Goal: Use online tool/utility

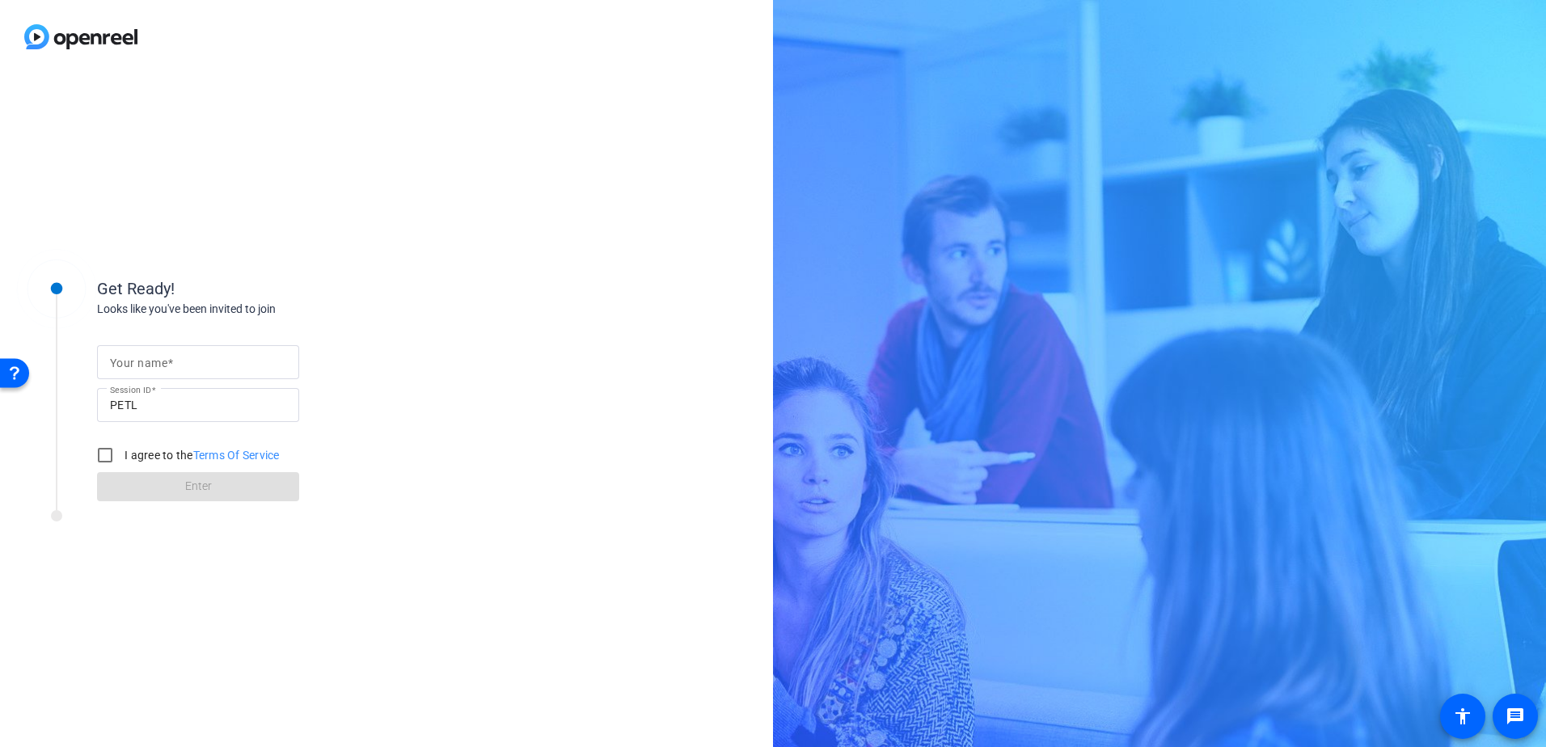
click at [158, 368] on mat-label "Your name" at bounding box center [138, 362] width 57 height 13
click at [158, 368] on input "Your name" at bounding box center [198, 361] width 176 height 19
type input "Camila"
click at [106, 449] on input "I agree to the Terms Of Service" at bounding box center [105, 455] width 32 height 32
checkbox input "true"
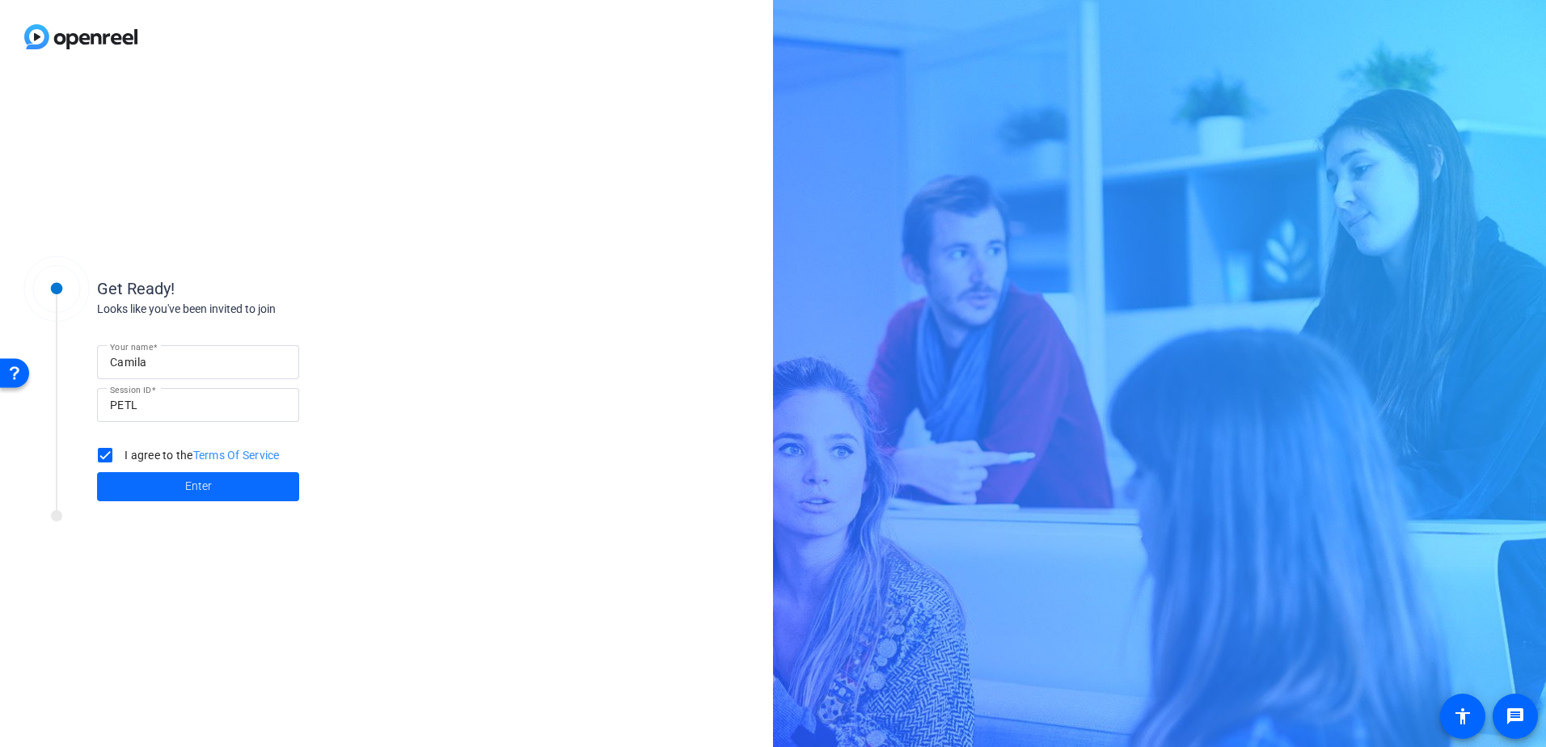
click at [145, 492] on span at bounding box center [198, 486] width 202 height 39
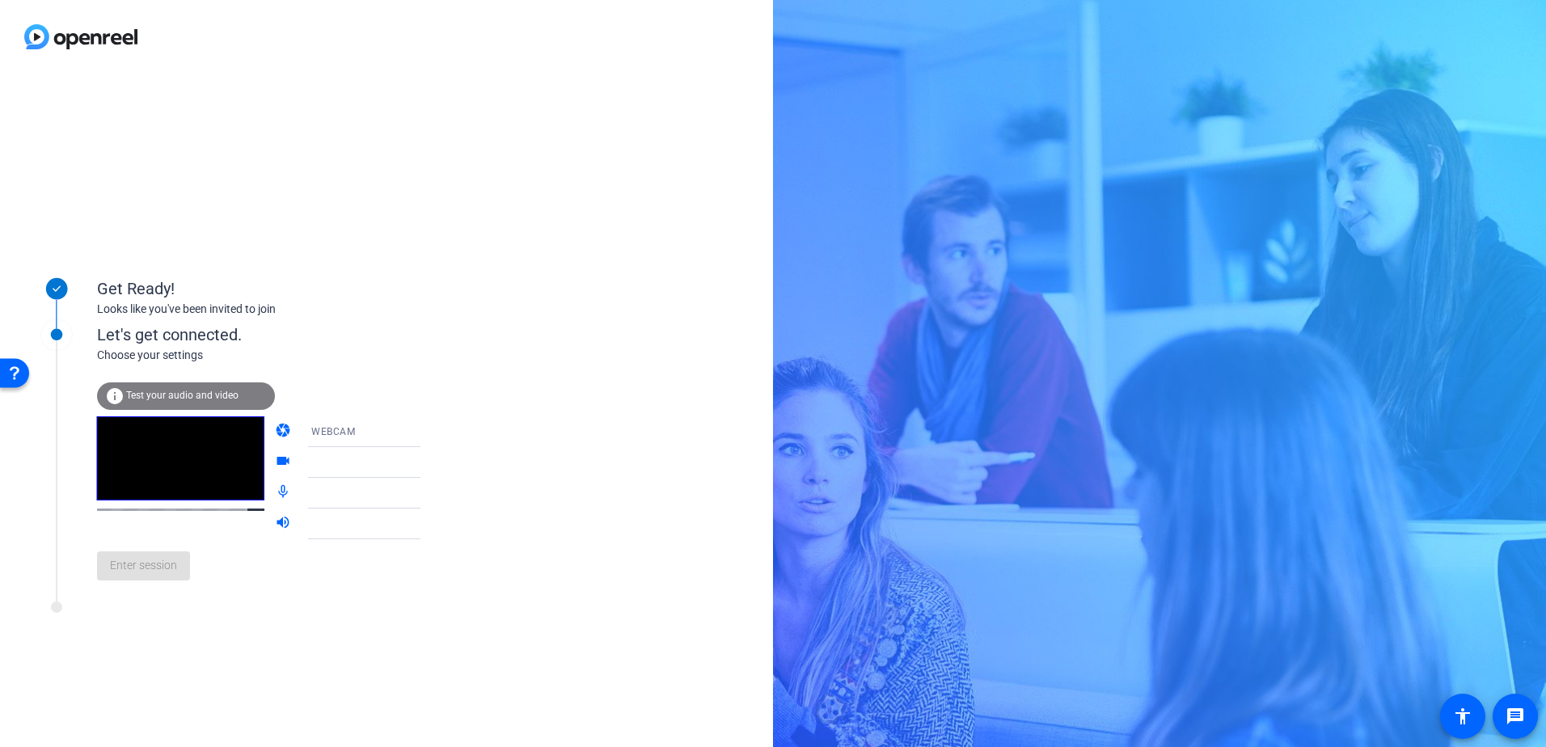
click at [432, 432] on icon at bounding box center [436, 432] width 8 height 4
click at [433, 405] on div at bounding box center [773, 373] width 1546 height 747
click at [432, 462] on icon at bounding box center [436, 463] width 8 height 4
click at [432, 463] on icon at bounding box center [436, 463] width 8 height 4
click at [432, 494] on icon at bounding box center [436, 493] width 8 height 4
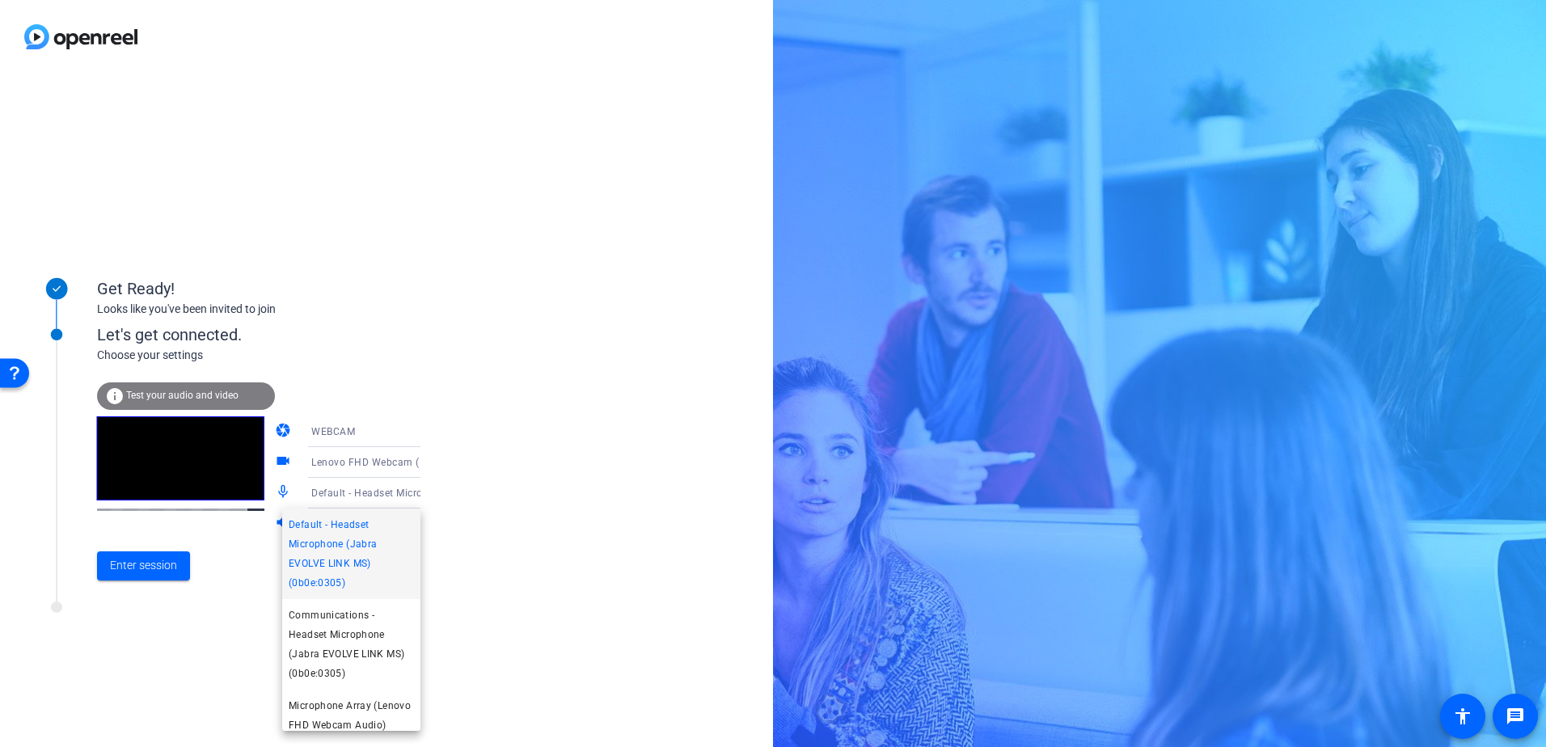
click at [458, 483] on div at bounding box center [773, 373] width 1546 height 747
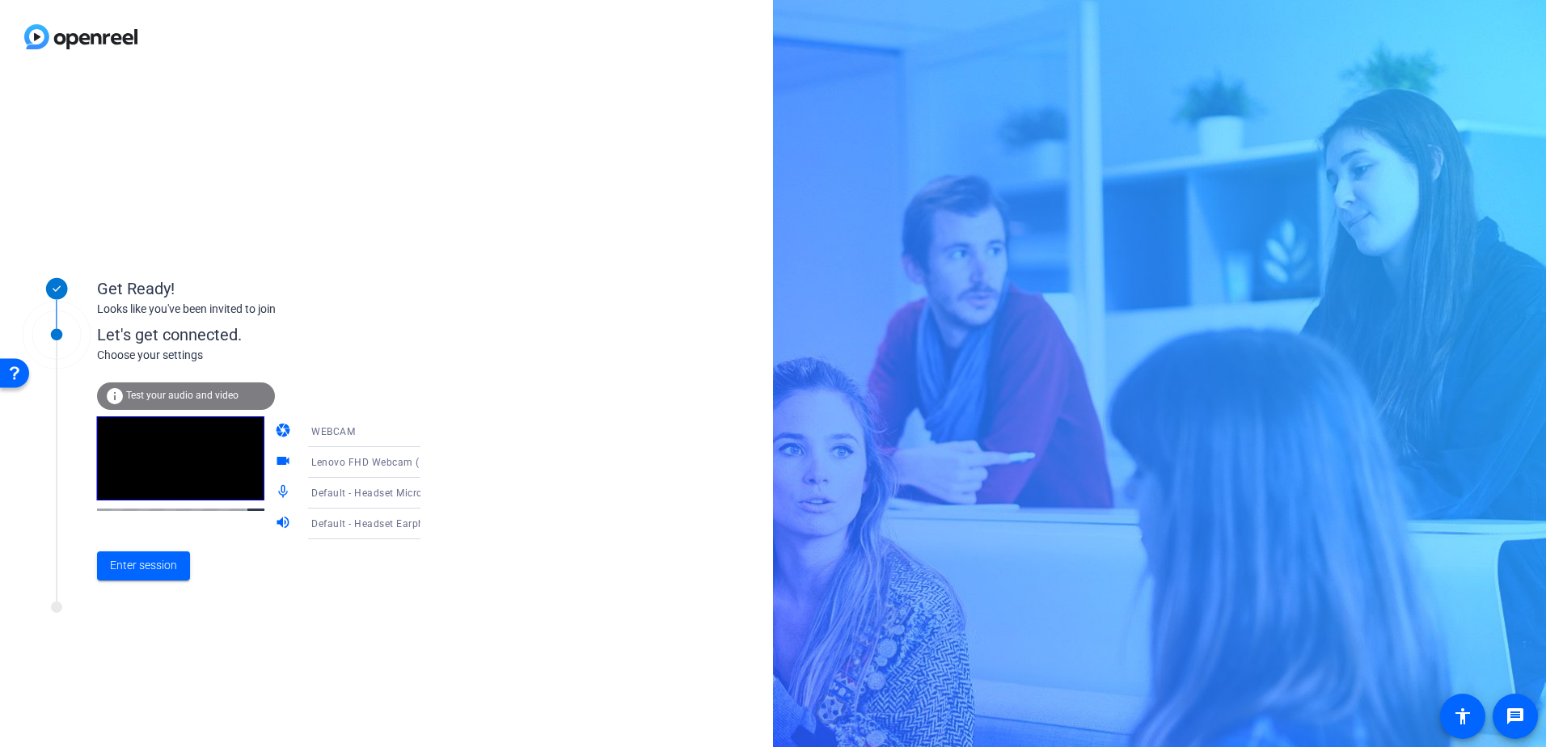
click at [427, 527] on icon at bounding box center [436, 523] width 19 height 19
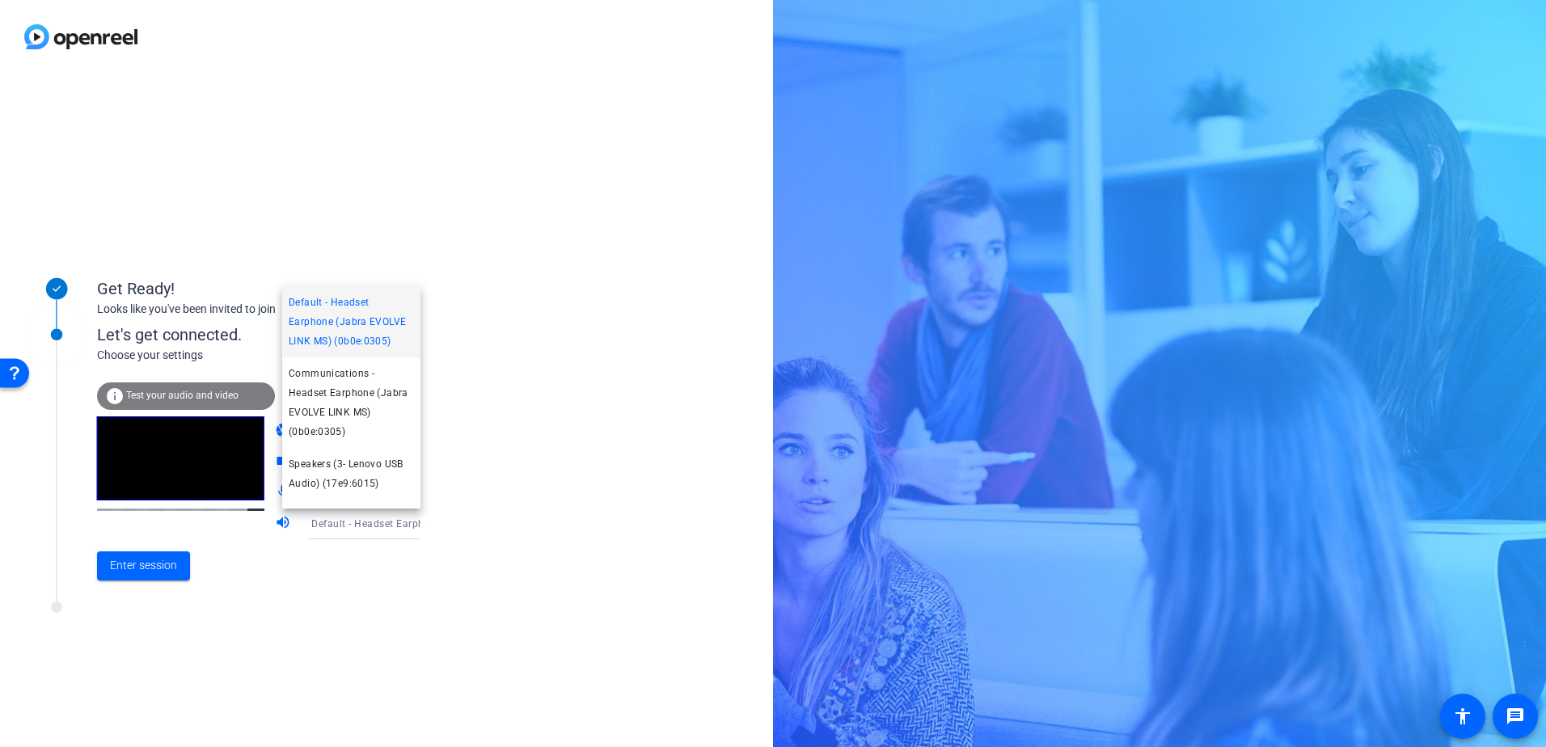
click at [489, 497] on div at bounding box center [773, 373] width 1546 height 747
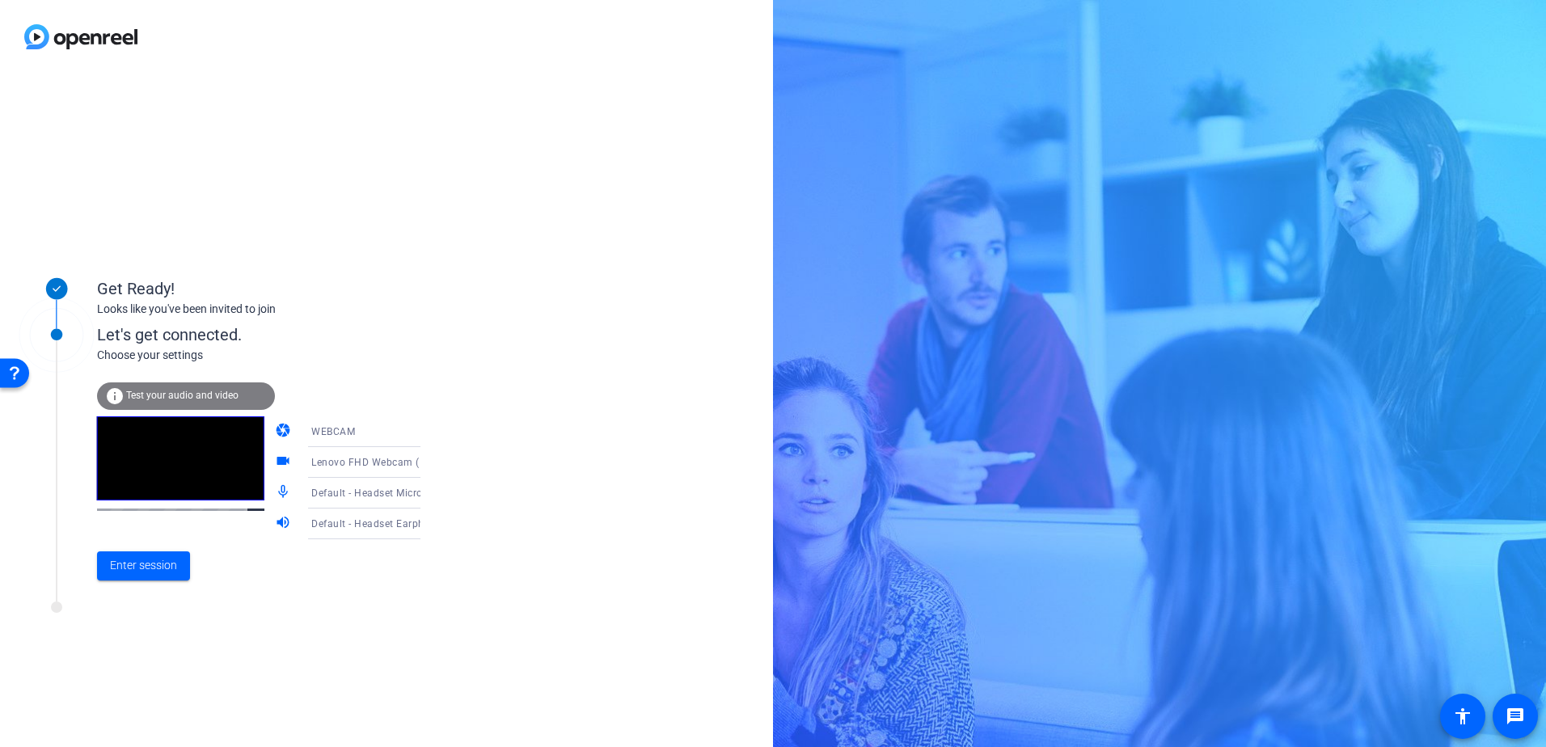
click at [275, 495] on mat-icon "mic_none" at bounding box center [284, 492] width 19 height 19
click at [275, 492] on mat-icon "mic_none" at bounding box center [284, 492] width 19 height 19
click at [218, 390] on span "Test your audio and video" at bounding box center [182, 395] width 112 height 11
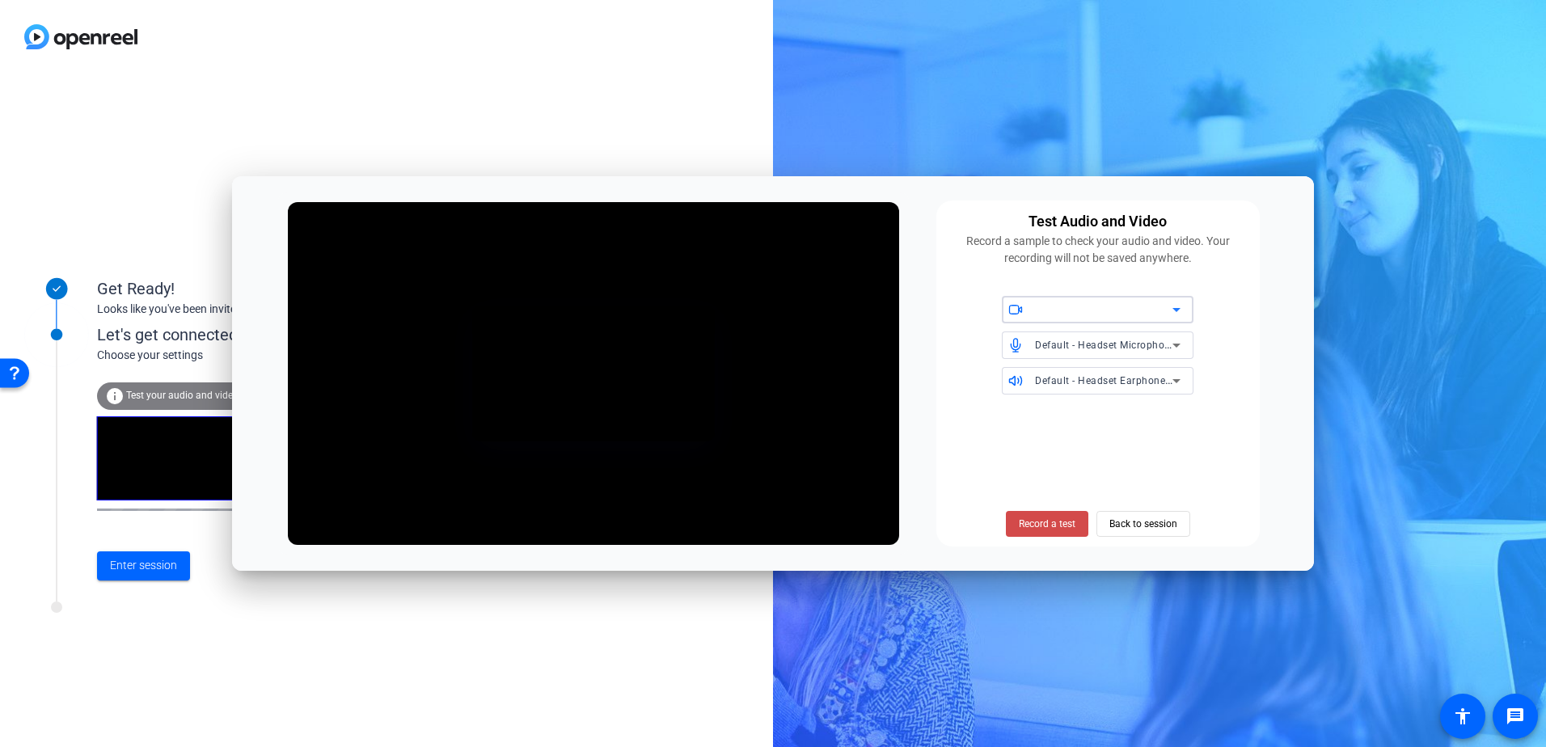
click at [1056, 520] on span "Record a test" at bounding box center [1047, 524] width 57 height 15
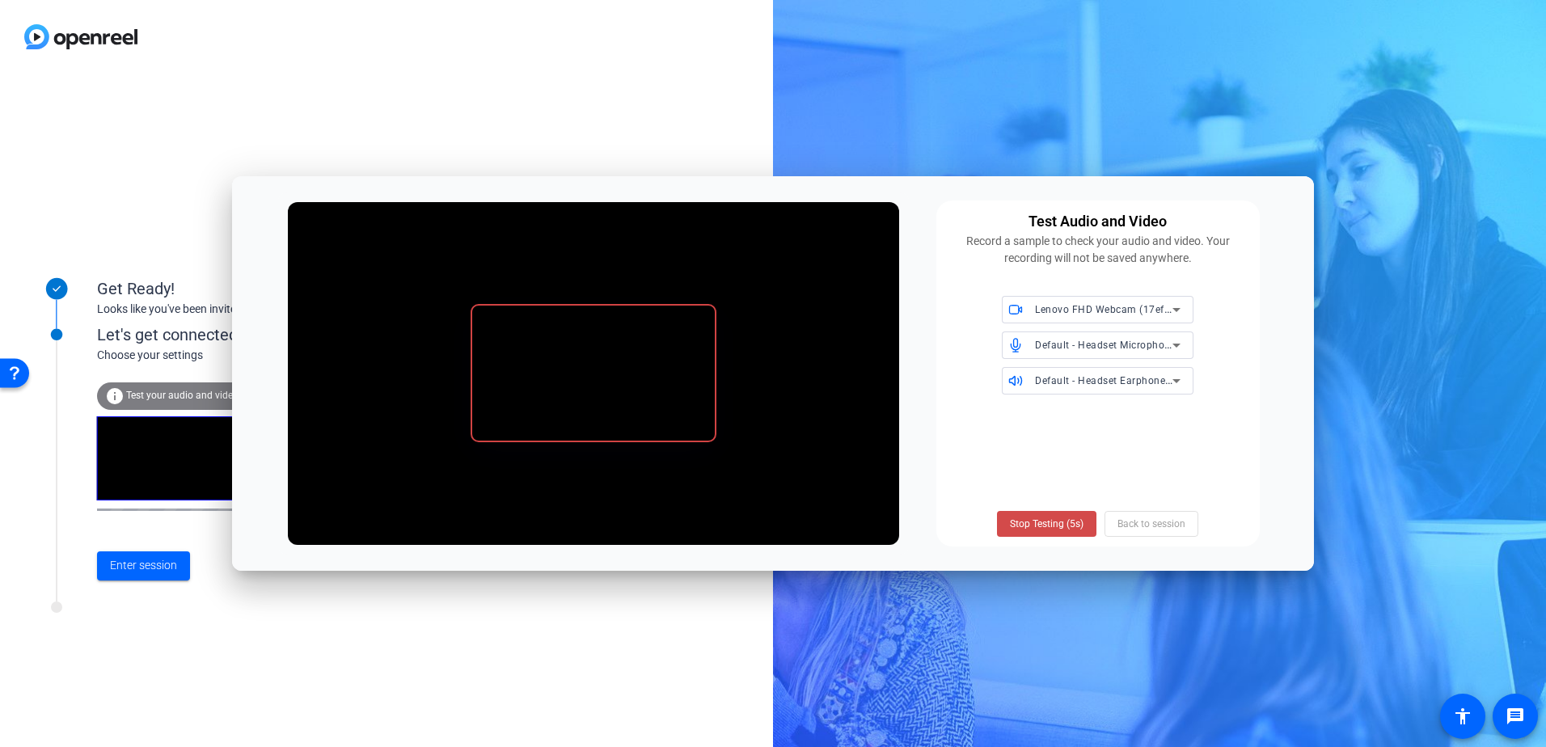
click at [1056, 526] on span "Stop Testing (5s)" at bounding box center [1047, 524] width 74 height 15
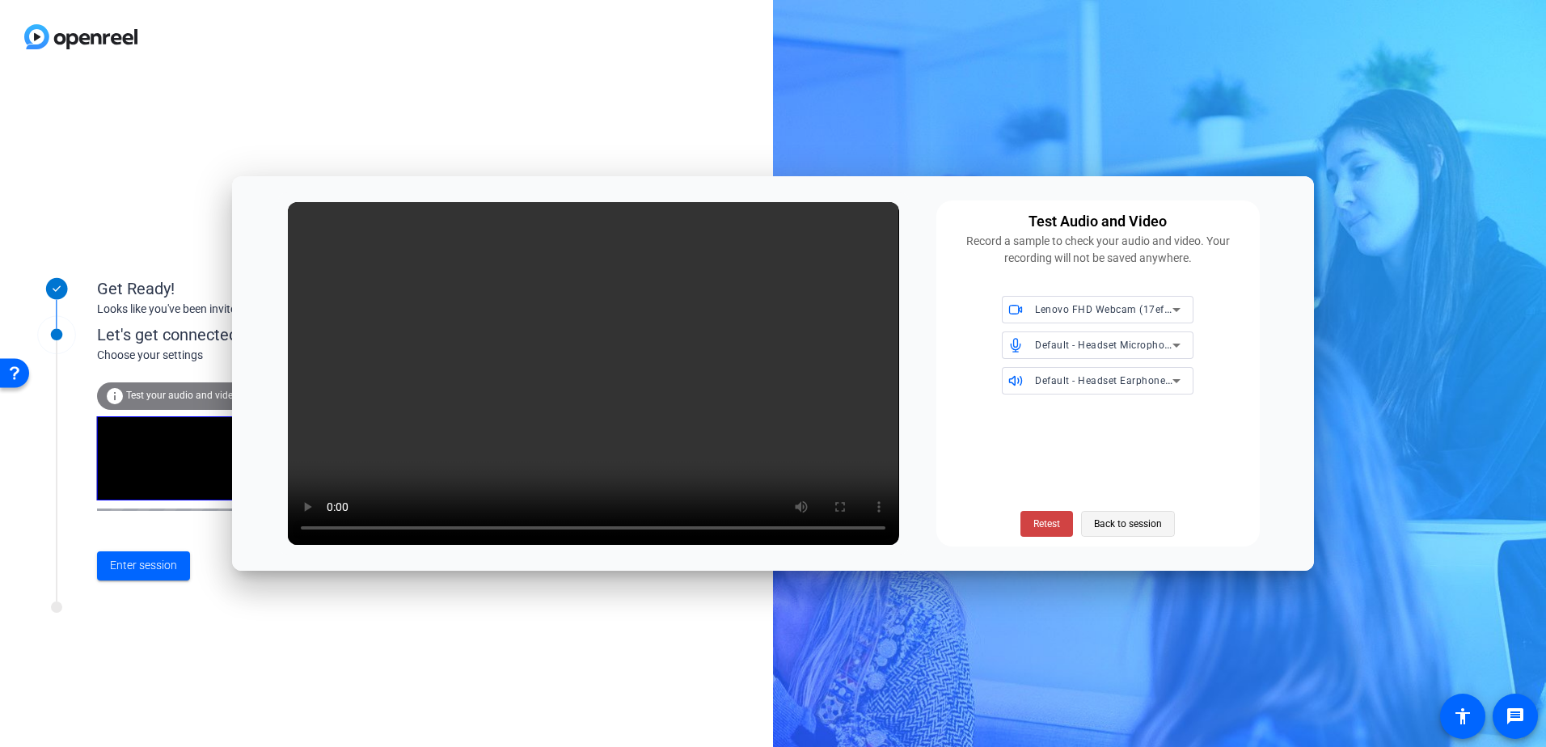
click at [1108, 524] on span "Back to session" at bounding box center [1128, 523] width 68 height 31
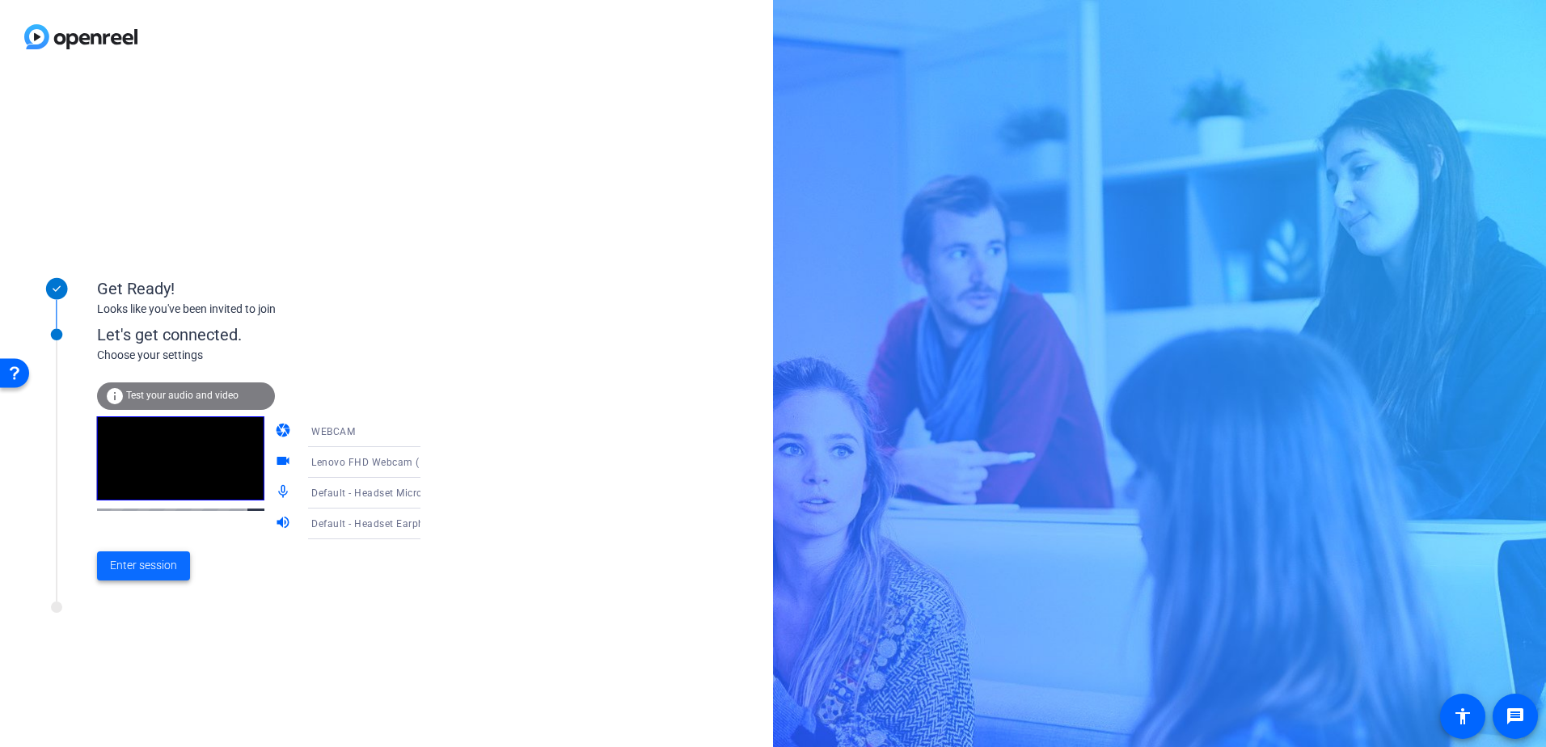
click at [160, 559] on span "Enter session" at bounding box center [143, 565] width 67 height 17
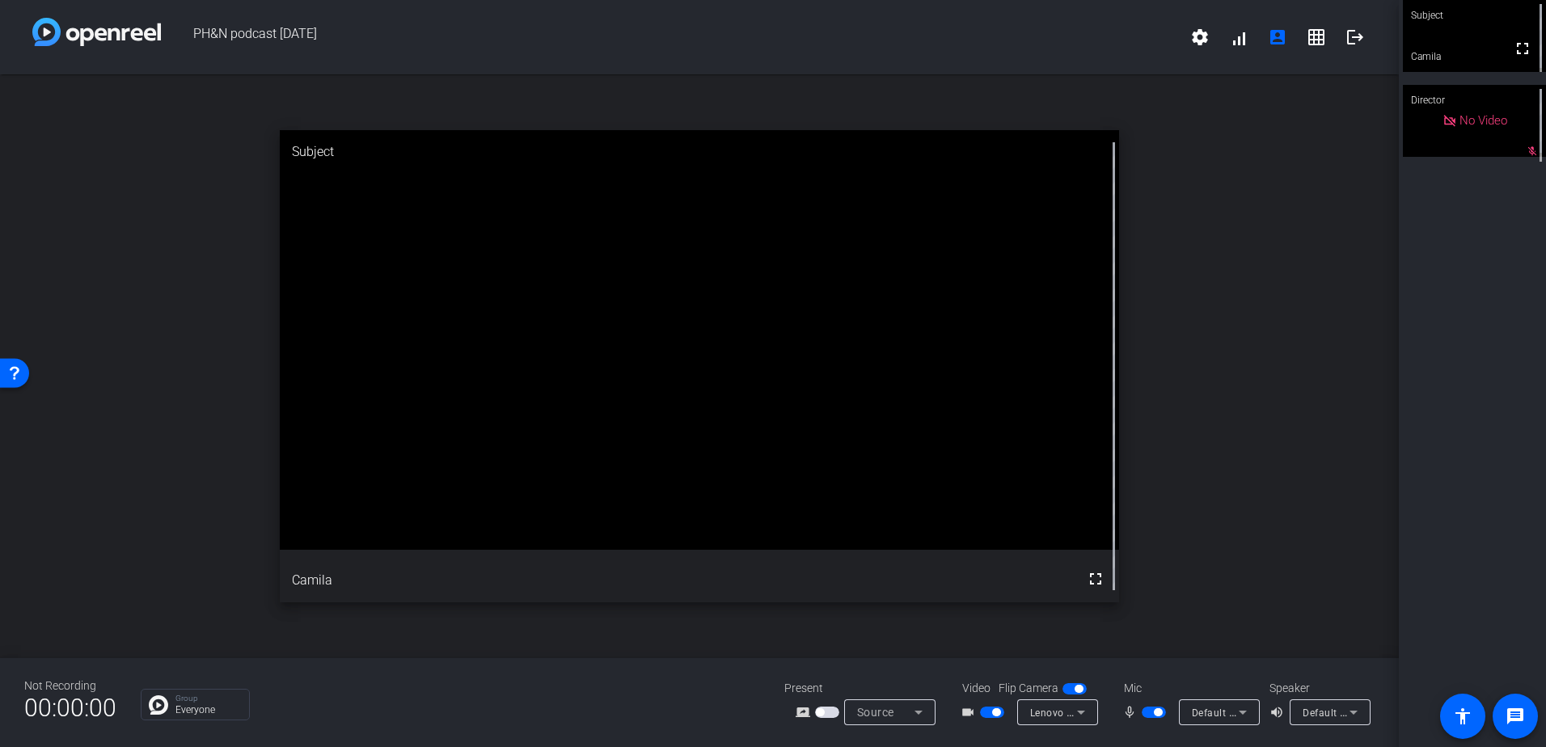
click at [1146, 711] on span "button" at bounding box center [1153, 711] width 24 height 11
click at [985, 713] on span "button" at bounding box center [992, 711] width 24 height 11
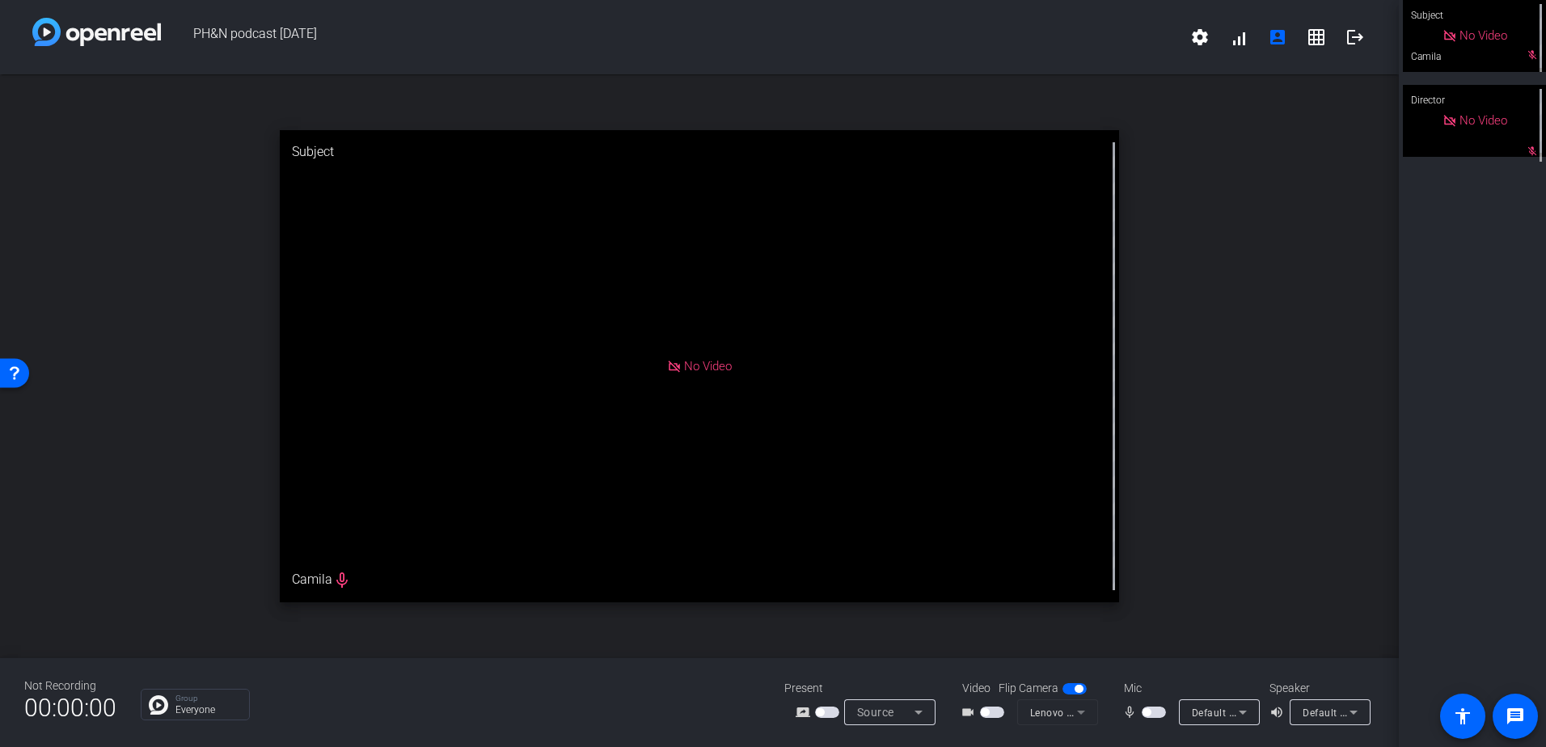
click at [995, 709] on span "button" at bounding box center [992, 711] width 24 height 11
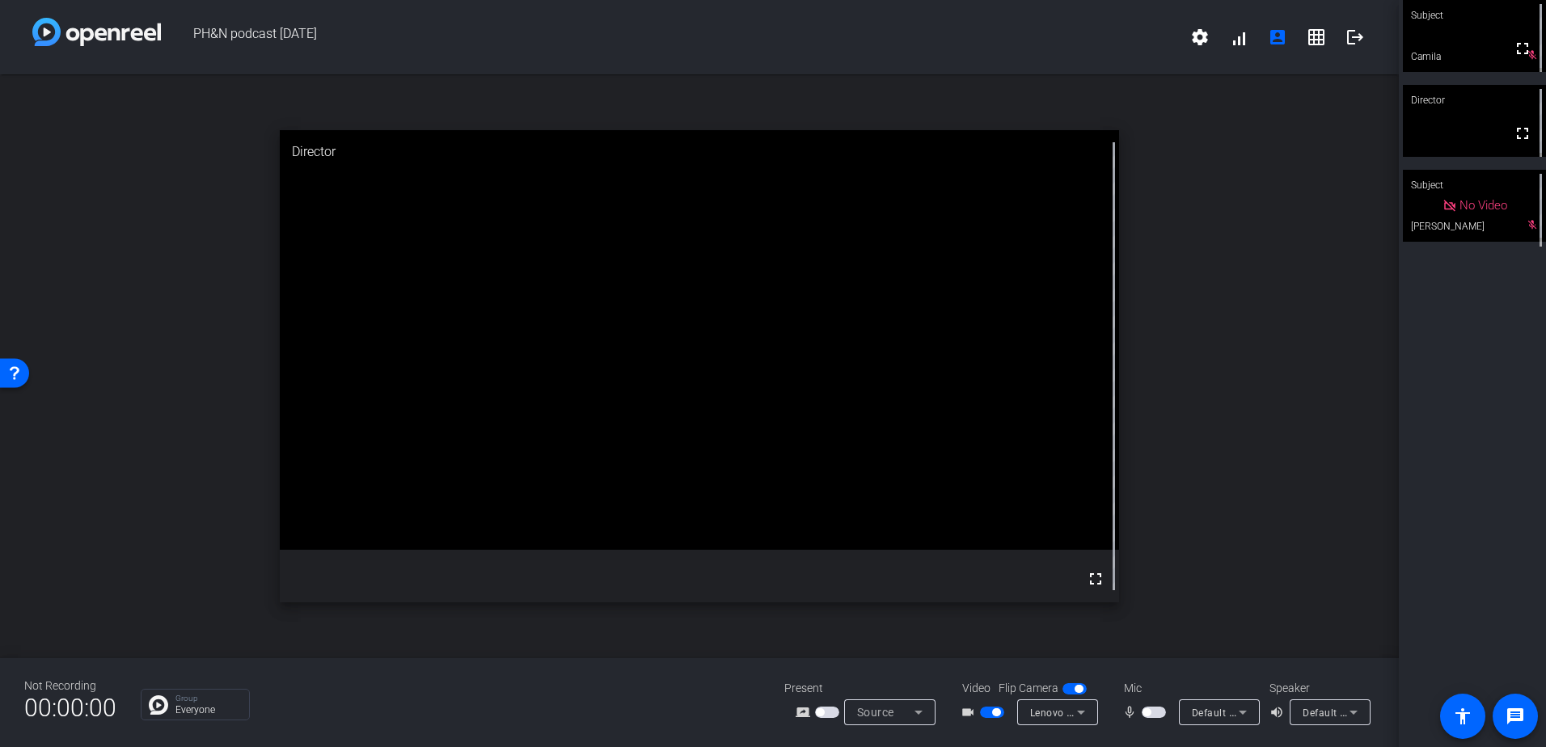
click at [830, 712] on span "button" at bounding box center [827, 711] width 24 height 11
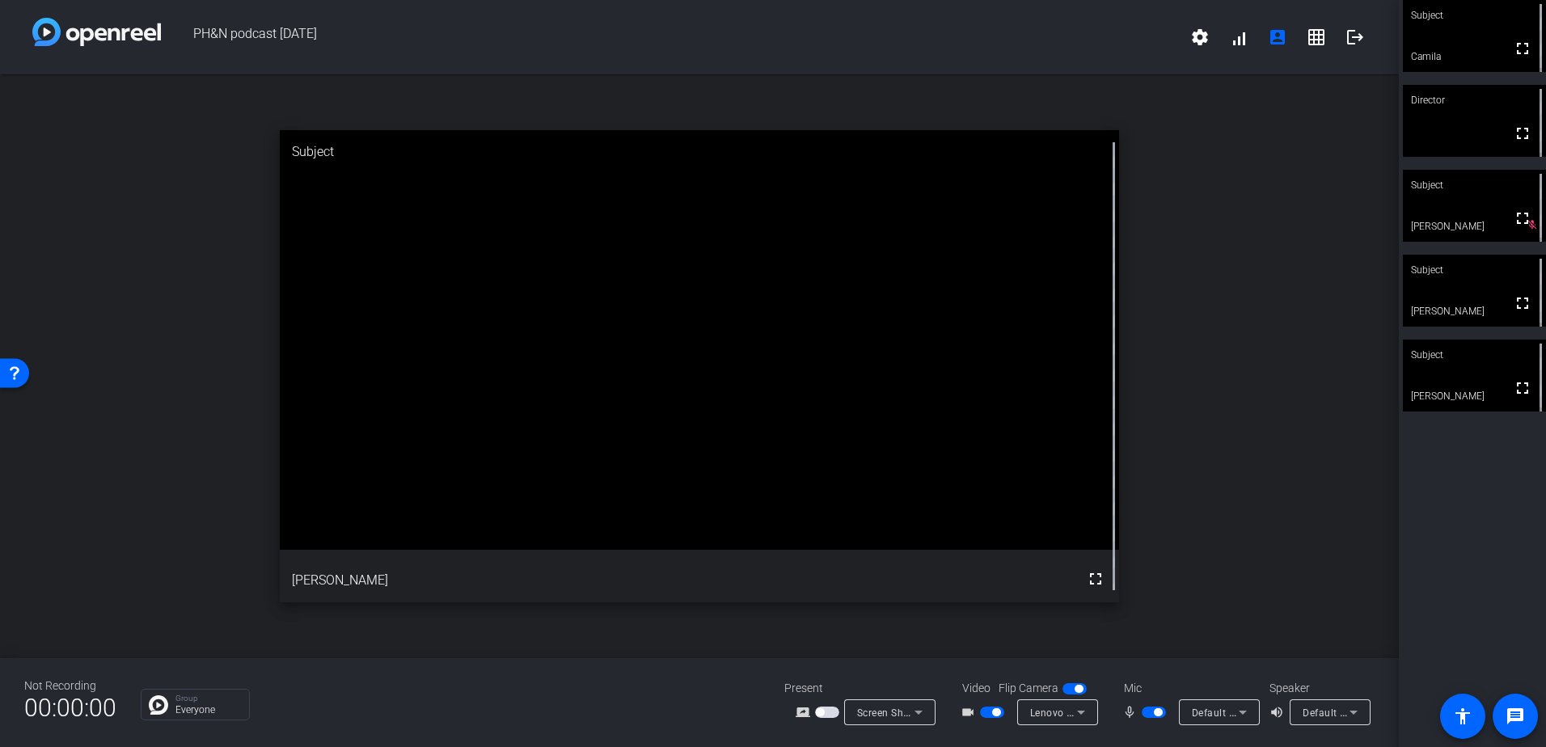
click at [1145, 710] on span "button" at bounding box center [1153, 711] width 24 height 11
click at [1153, 713] on span "button" at bounding box center [1153, 711] width 24 height 11
click at [1149, 711] on span "button" at bounding box center [1153, 711] width 24 height 11
click at [1158, 712] on span "button" at bounding box center [1153, 711] width 24 height 11
click at [1146, 712] on span "button" at bounding box center [1153, 711] width 24 height 11
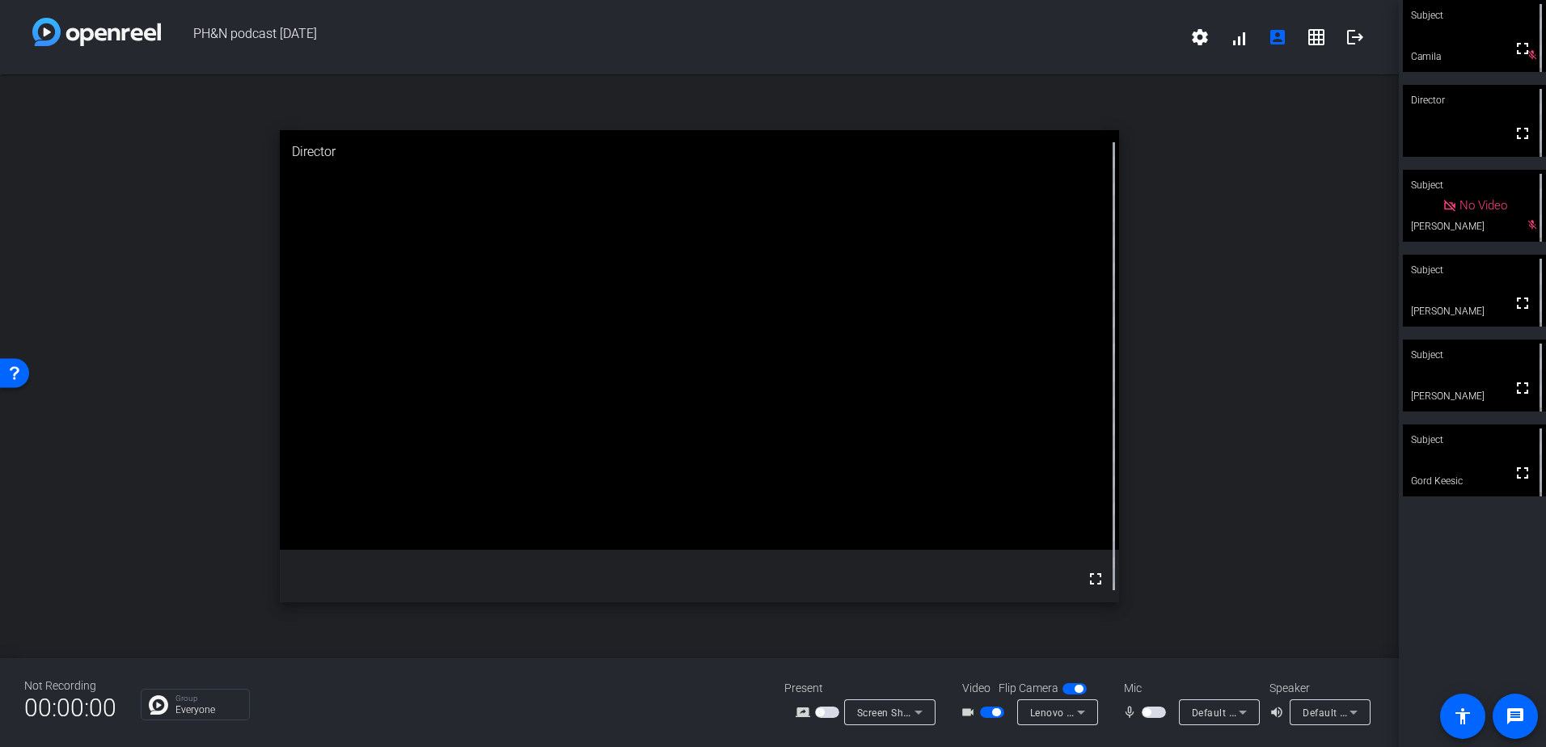
click at [985, 714] on span "button" at bounding box center [992, 711] width 24 height 11
click at [999, 713] on span "button" at bounding box center [992, 711] width 24 height 11
click at [1162, 715] on span "button" at bounding box center [1153, 711] width 24 height 11
click at [1347, 42] on mat-icon "logout" at bounding box center [1354, 36] width 19 height 19
